Goal: Task Accomplishment & Management: Manage account settings

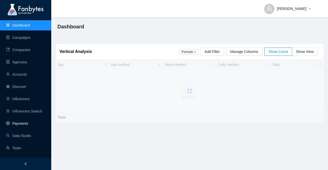
click at [28, 122] on link "Payments" at bounding box center [17, 124] width 22 height 4
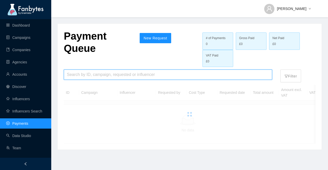
click at [100, 77] on input "search" at bounding box center [168, 75] width 202 height 10
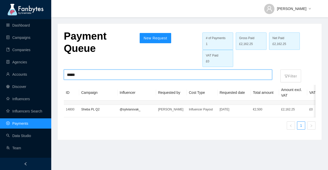
type input "*****"
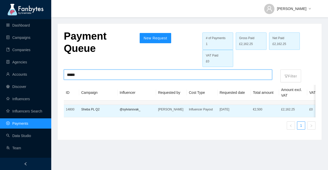
click at [156, 111] on td "[PERSON_NAME]" at bounding box center [171, 111] width 31 height 13
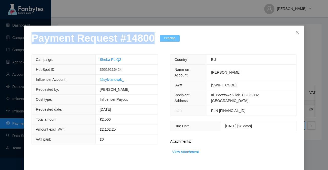
drag, startPoint x: 148, startPoint y: 42, endPoint x: 0, endPoint y: 44, distance: 147.6
click at [0, 44] on div "Payment Request # 14800 Pending Campaign: Sheba PL Q2 HubSpot ID: 35519116424 I…" at bounding box center [164, 85] width 328 height 170
copy p "Payment Request # 14800"
click at [188, 150] on link "View Attachment" at bounding box center [185, 152] width 27 height 4
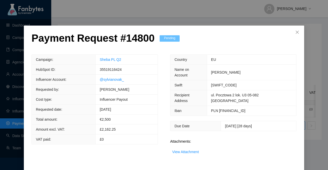
click at [104, 68] on span "35519116424" at bounding box center [111, 70] width 22 height 4
copy span "35519116424"
drag, startPoint x: 120, startPoint y: 61, endPoint x: 95, endPoint y: 63, distance: 25.4
click at [96, 63] on td "Sheba PL Q2" at bounding box center [127, 60] width 62 height 10
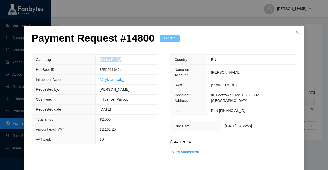
copy link "Sheba PL Q2"
drag, startPoint x: 125, startPoint y: 80, endPoint x: 95, endPoint y: 81, distance: 30.0
click at [96, 81] on td "@sylvianovak_" at bounding box center [127, 80] width 62 height 10
copy link "@sylvianovak_"
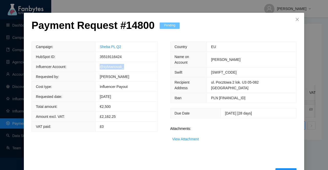
scroll to position [20, 0]
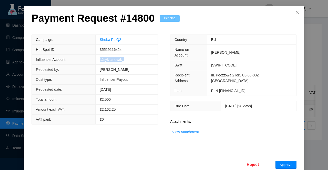
click at [292, 161] on button "Approve" at bounding box center [285, 165] width 21 height 8
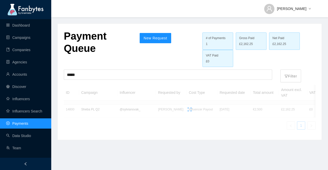
scroll to position [0, 0]
